Goal: Transaction & Acquisition: Book appointment/travel/reservation

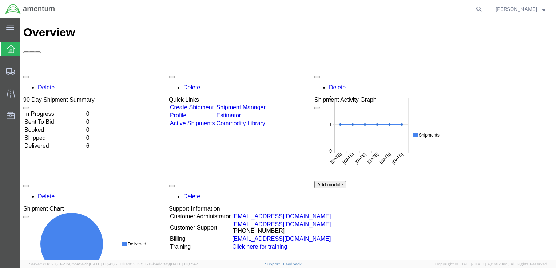
click at [208, 104] on link "Create Shipment" at bounding box center [192, 107] width 44 height 6
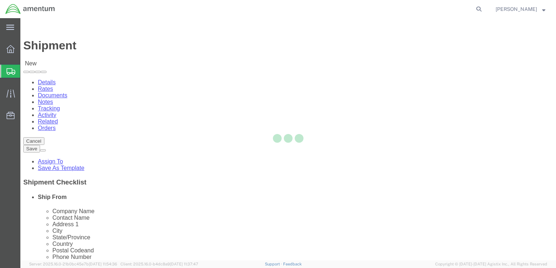
select select
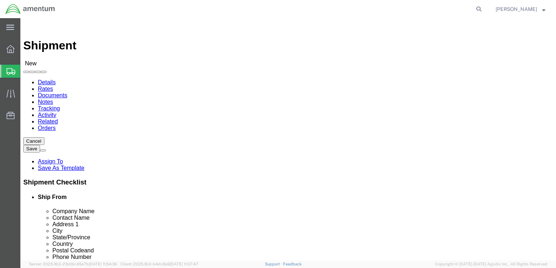
click input "text"
type input "[PERSON_NAME]"
click p "- AMENTUM - ([PERSON_NAME]) HANGAR 3 BLDG 9500 MCAS MIRAMAR, [GEOGRAPHIC_DATA],…"
select select
type input "AMENTUM"
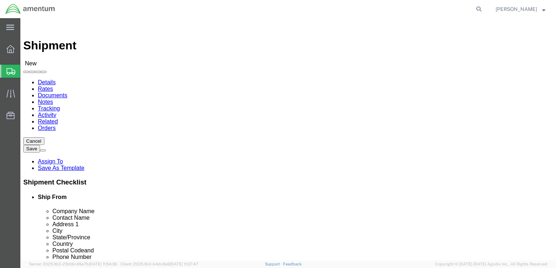
type input "[PERSON_NAME]"
type input "HANGAR 3 BLDG 9500 MCAS MIRAMAR"
type input "[GEOGRAPHIC_DATA]"
type input "92145"
type input "[GEOGRAPHIC_DATA]"
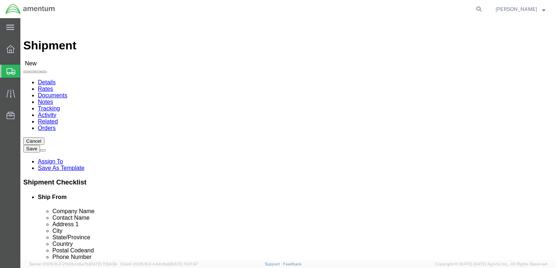
type input "8583074239"
select select "CA"
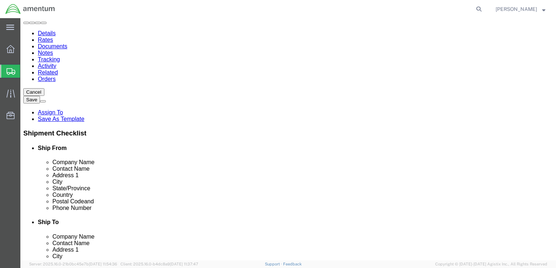
scroll to position [145, 0]
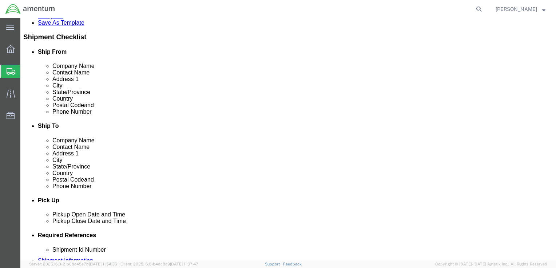
type input "[PERSON_NAME]"
click input "text"
type input "[EMAIL_ADDRESS][DOMAIN_NAME]"
checkbox input "true"
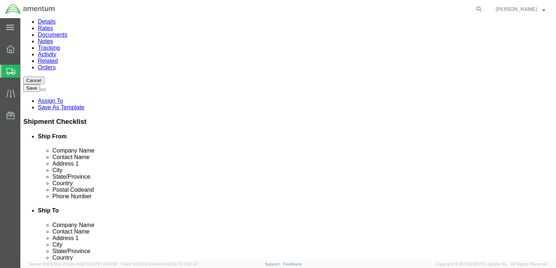
scroll to position [0, 0]
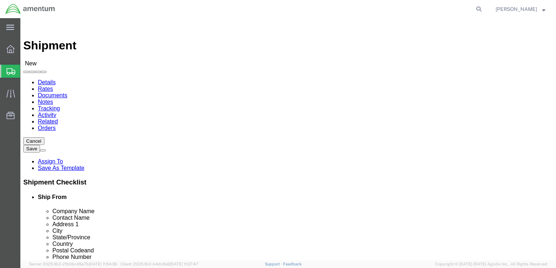
click input "text"
type input "[PERSON_NAME]"
click p "- AMENTUM SERVICES - ([PERSON_NAME]) 7201 USS WASP ST. [STREET_ADDRESS][PERSON_…"
select select
type input "AMENTUM SERVICES"
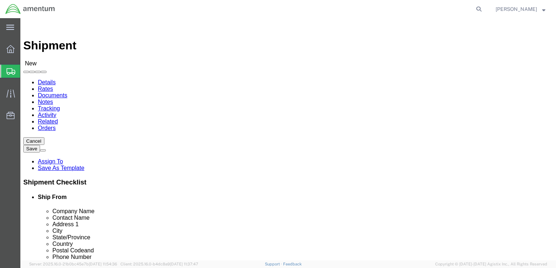
type input "[PERSON_NAME]"
type input "7201 USS WASP ST. BLDG 2992"
type input "NAS [PERSON_NAME] FIELD"
type input "[PERSON_NAME]"
type input "32570"
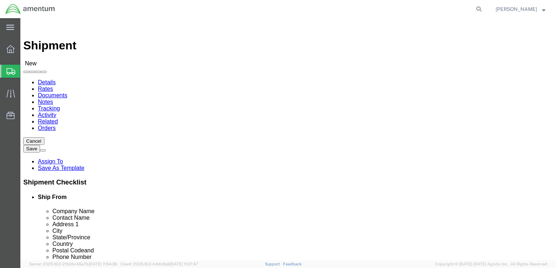
type input "8504846263"
type input "[PERSON_NAME][EMAIL_ADDRESS][PERSON_NAME][DOMAIN_NAME]"
checkbox input "true"
select select "FL"
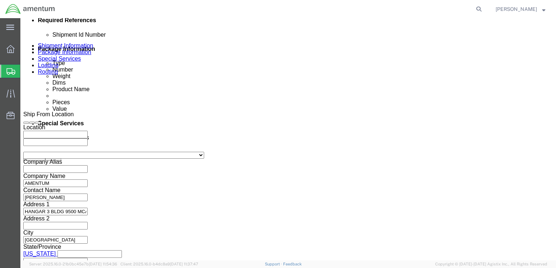
scroll to position [364, 0]
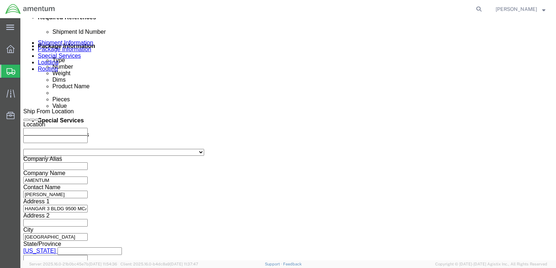
type input "[PERSON_NAME]"
click div "Pickup Date: Pickup Start Date Pickup Start Time Pickup Open Date and Time [DAT…"
click div "[DATE] 9:00 AM"
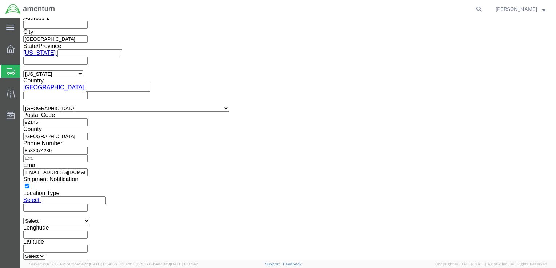
type input "1:00 PM"
click button "Apply"
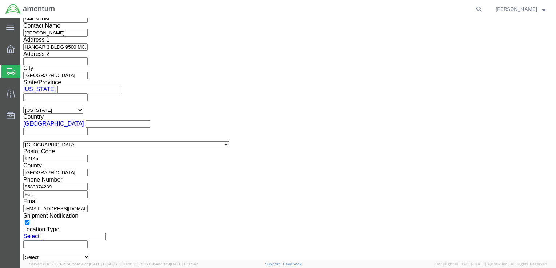
click button "Add reference"
click input "text"
type input "6800"
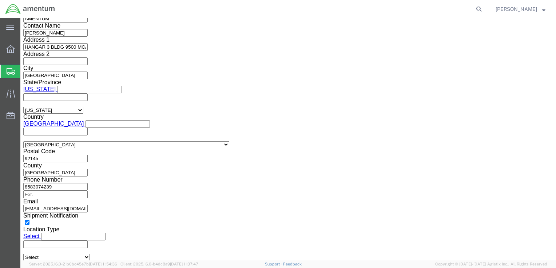
click select "Select Account Type Activity ID Airline Appointment Number ASN Batch Request # …"
select select "DEPT"
click select "Select Account Type Activity ID Airline Appointment Number ASN Batch Request # …"
click input "text"
type input "T44"
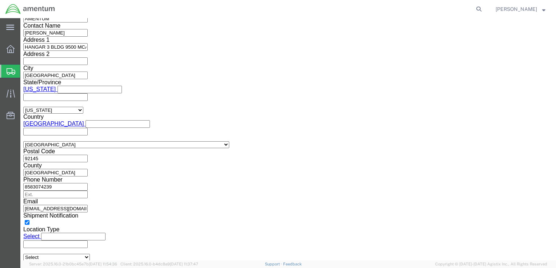
click select "Select Account Type Activity ID Airline Appointment Number ASN Batch Request # …"
select select "PROJNUM"
click select "Select Account Type Activity ID Airline Appointment Number ASN Batch Request # …"
click input "text"
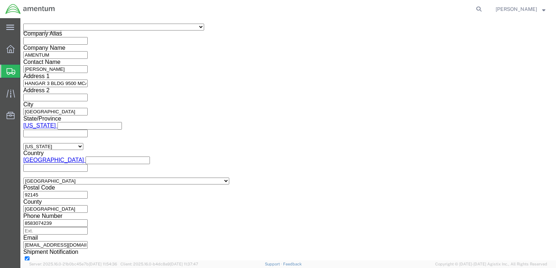
type input "6097.5.028.03.T.FT.0.09M.B00"
click select "Select Account Type Activity ID Airline Appointment Number ASN Batch Request # …"
select select "PCKSLIP"
click select "Select Account Type Activity ID Airline Appointment Number ASN Batch Request # …"
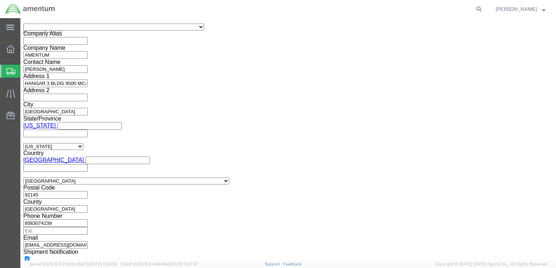
click input "text"
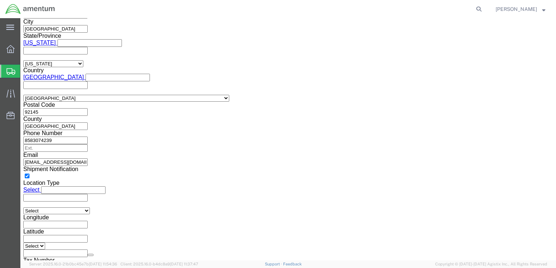
scroll to position [576, 0]
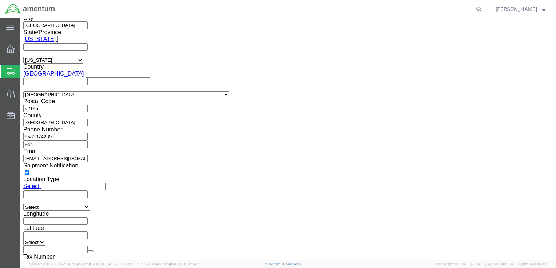
type input "8-4"
click button "Continue"
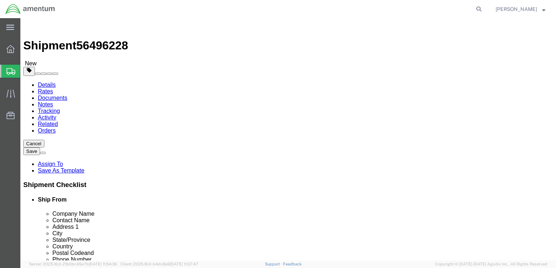
click select "Select BCK Boxes Bale(s) Basket(s) Bolt(s) Bottle(s) Buckets Bulk Bundle(s) Can…"
select select "CASE"
click select "Select BCK Boxes Bale(s) Basket(s) Bolt(s) Bottle(s) Buckets Bulk Bundle(s) Can…"
click input "text"
type input "32"
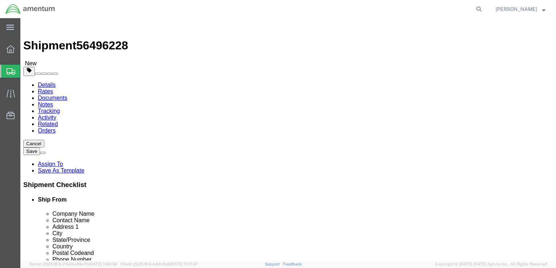
type input "20"
type input "12"
click input "0.00"
type input "65.00"
click link "Add Content"
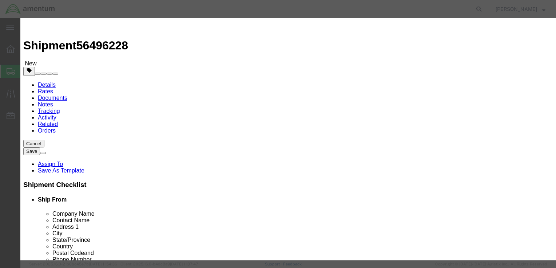
click input "text"
type input "TEST EQUIPMENT"
type input "10,000"
click input "0"
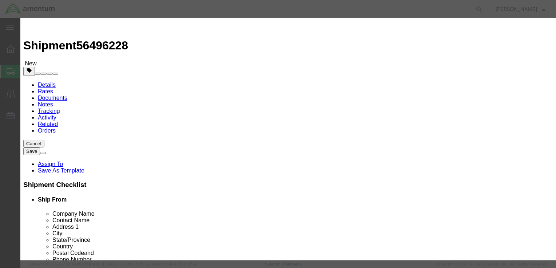
scroll to position [48, 0]
type input "1"
click button "Save & Close"
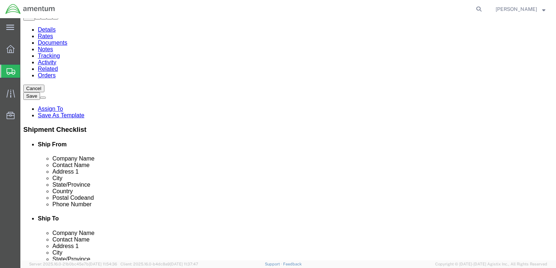
scroll to position [63, 0]
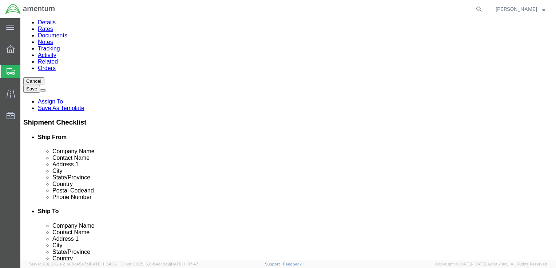
click button "Rate Shipment"
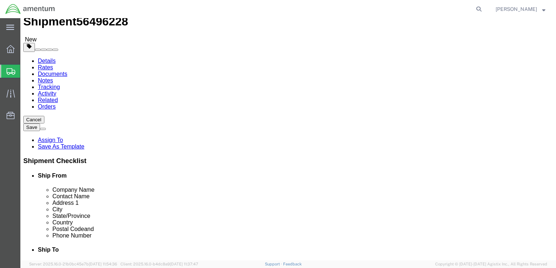
scroll to position [0, 0]
